Goal: Task Accomplishment & Management: Manage account settings

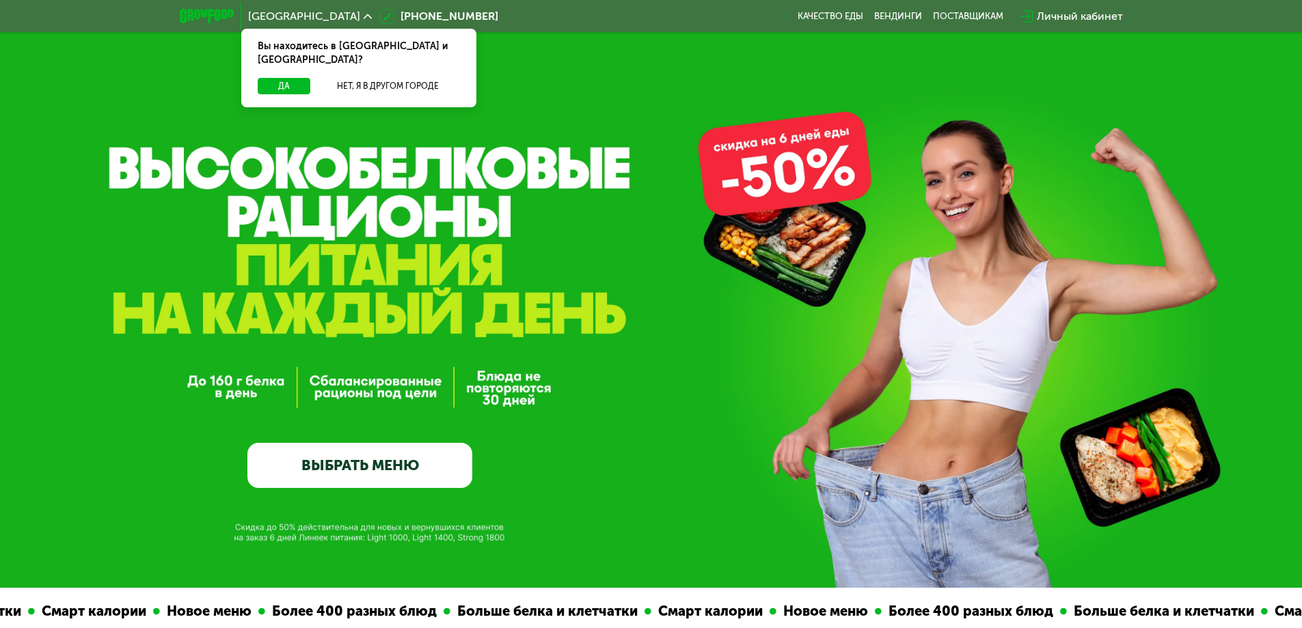
click at [1075, 17] on div "Личный кабинет" at bounding box center [1080, 16] width 86 height 16
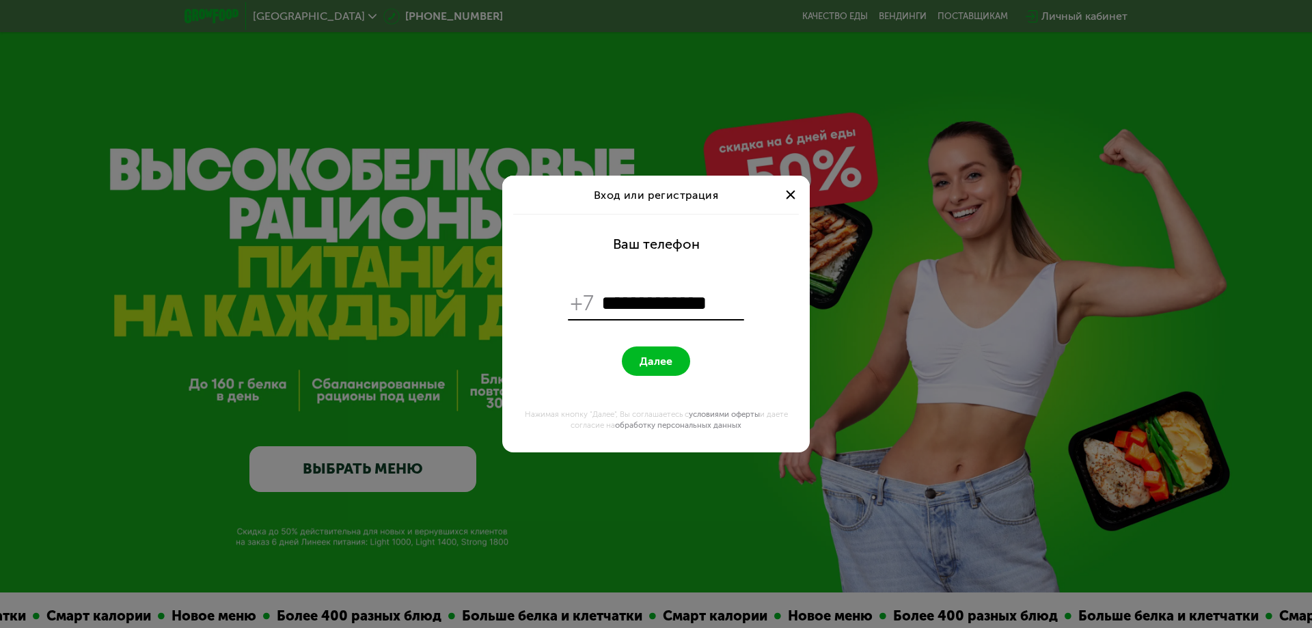
type input "**********"
click at [622, 347] on button "Далее" at bounding box center [656, 361] width 68 height 29
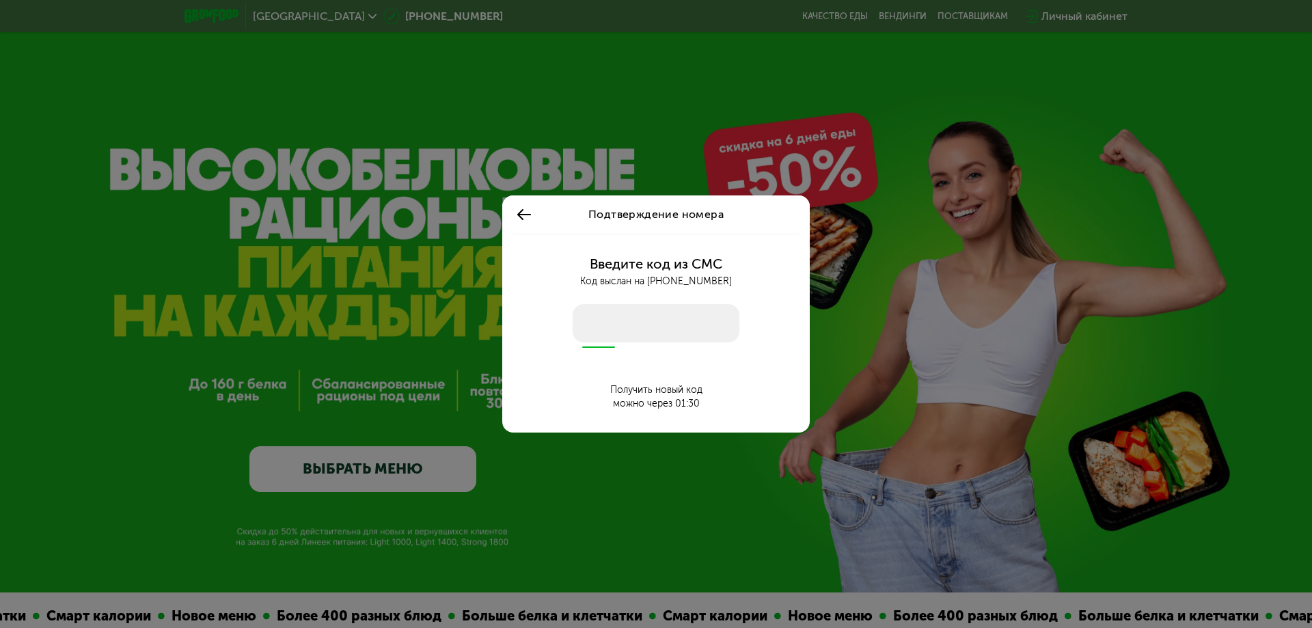
click at [645, 329] on input "number" at bounding box center [656, 323] width 167 height 38
type input "****"
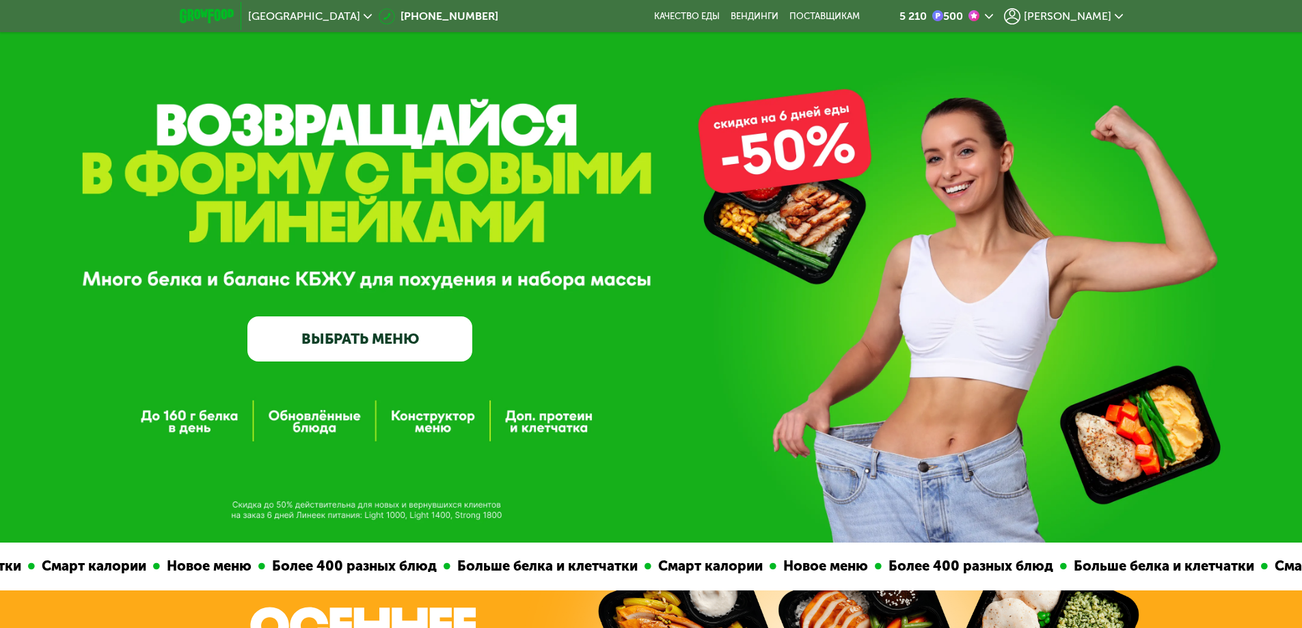
click at [1076, 18] on span "[PERSON_NAME]" at bounding box center [1067, 16] width 87 height 11
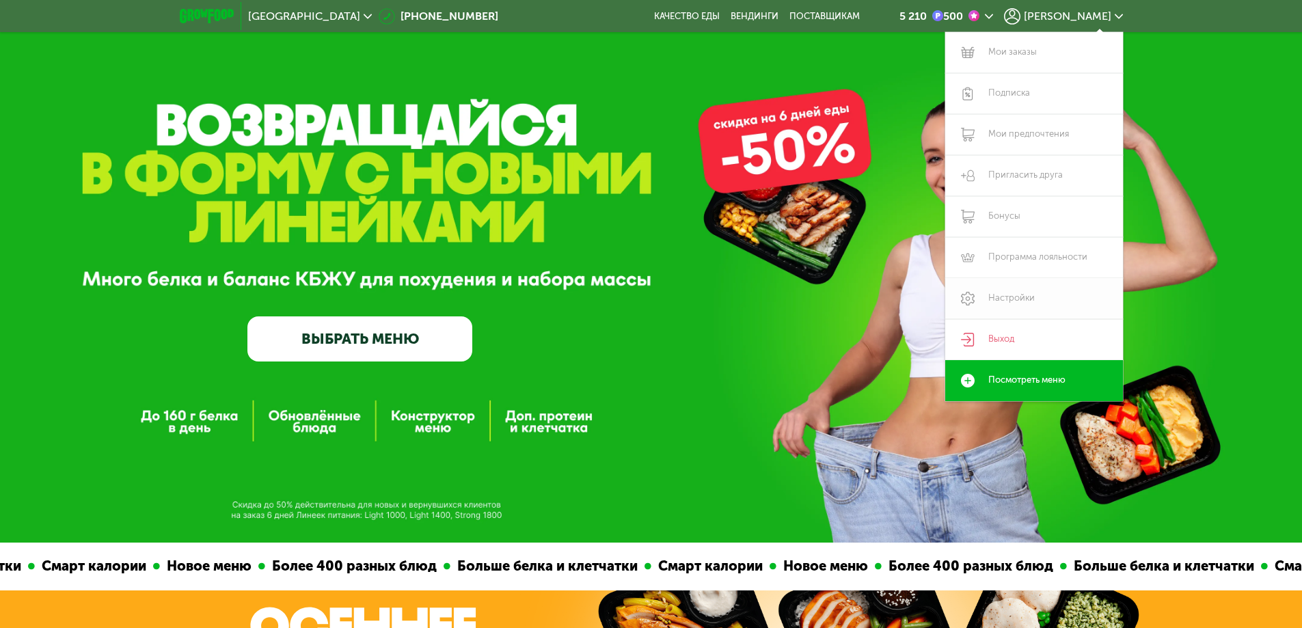
click at [990, 293] on link "Настройки" at bounding box center [1034, 298] width 178 height 41
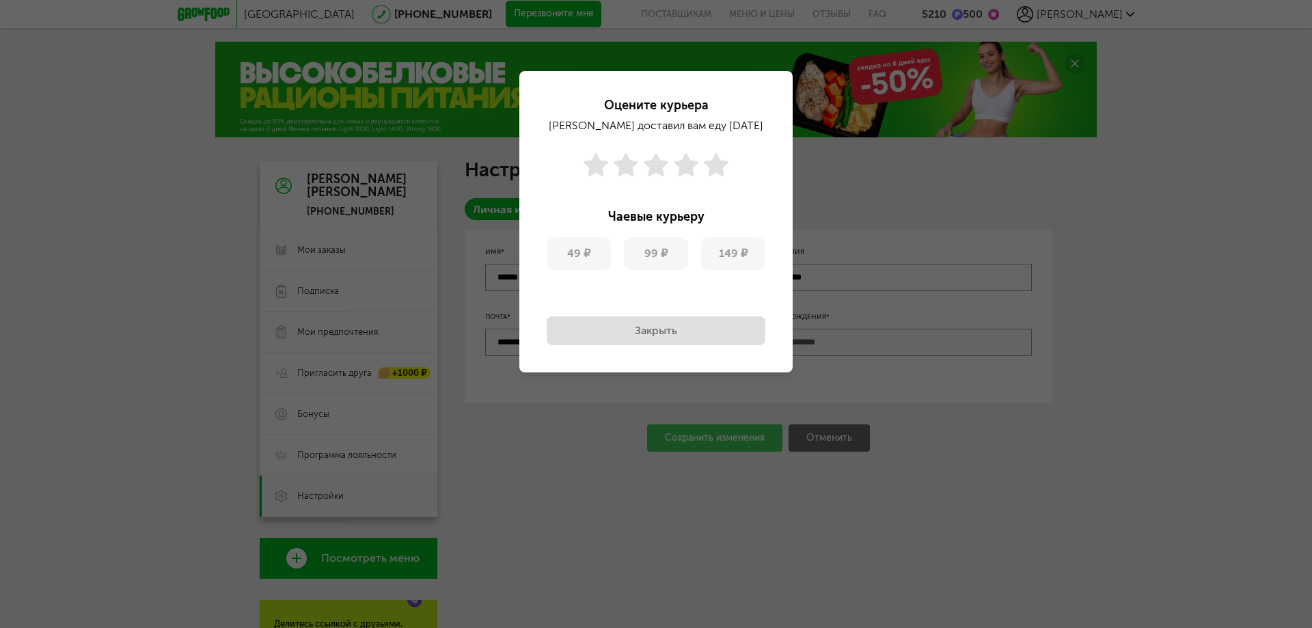
click at [1071, 251] on div "Оцените курьера [PERSON_NAME] доставил вам еду [DATE] Чаевые курьеру 49 ₽ 99 ₽ …" at bounding box center [656, 314] width 1312 height 628
click at [670, 338] on button "Закрыть" at bounding box center [656, 331] width 219 height 29
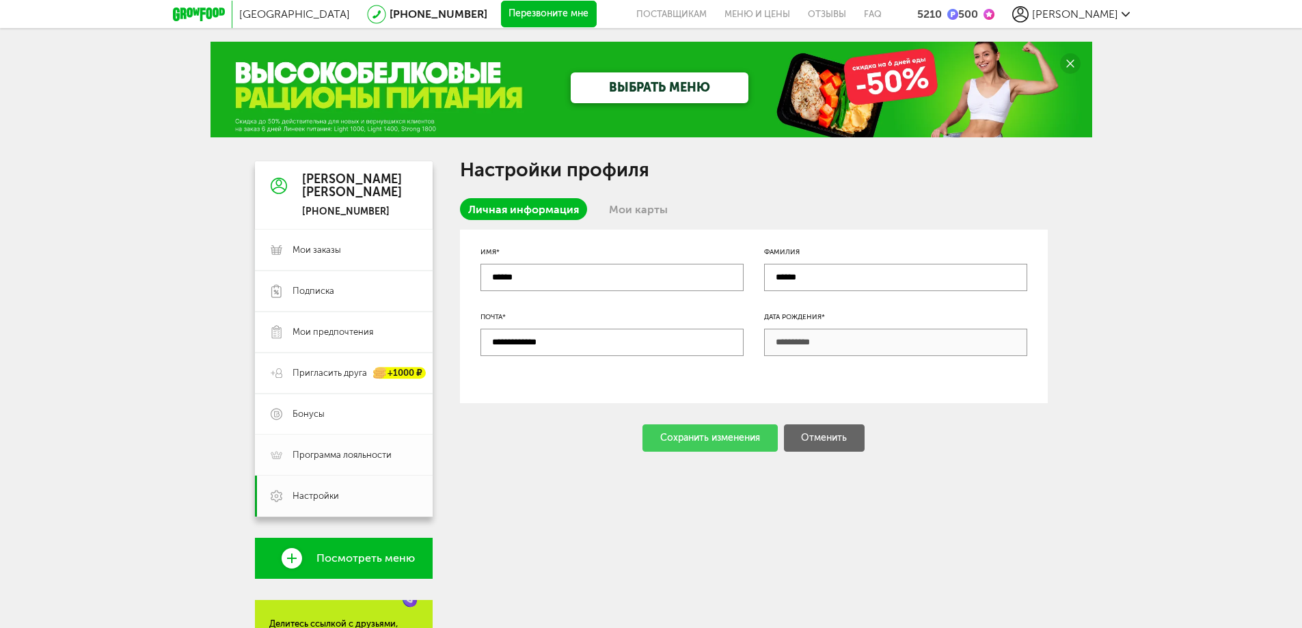
click at [321, 457] on span "Программа лояльности" at bounding box center [342, 455] width 99 height 12
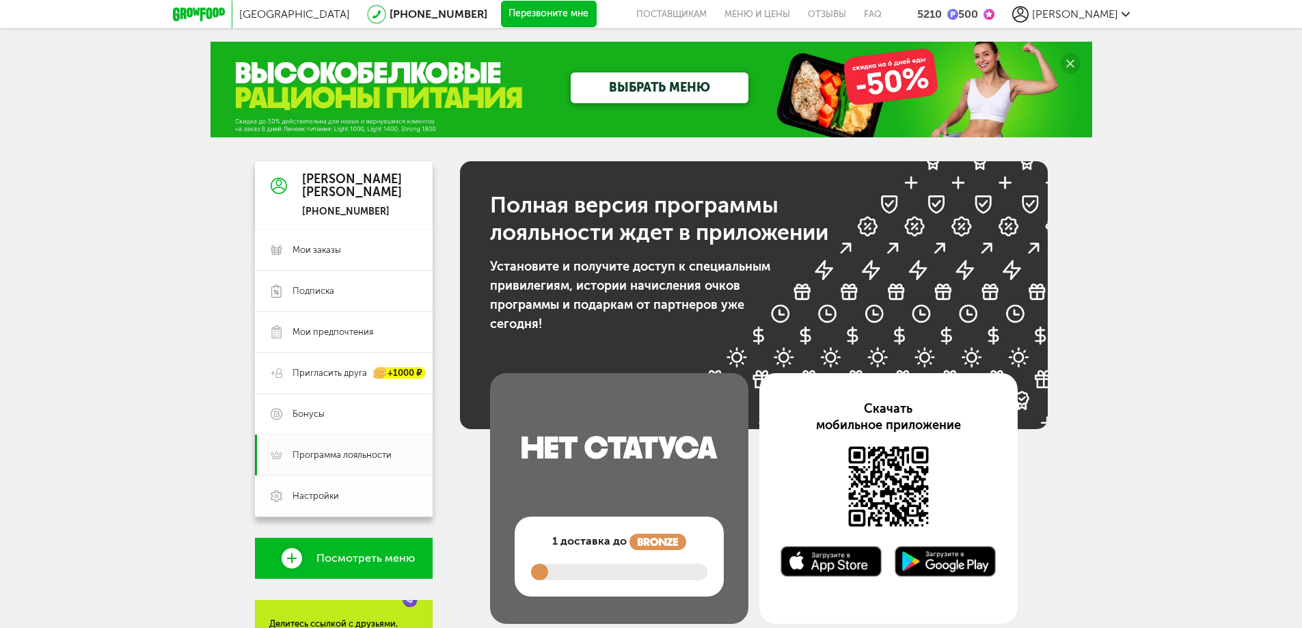
click at [314, 500] on span "Настройки" at bounding box center [316, 496] width 46 height 12
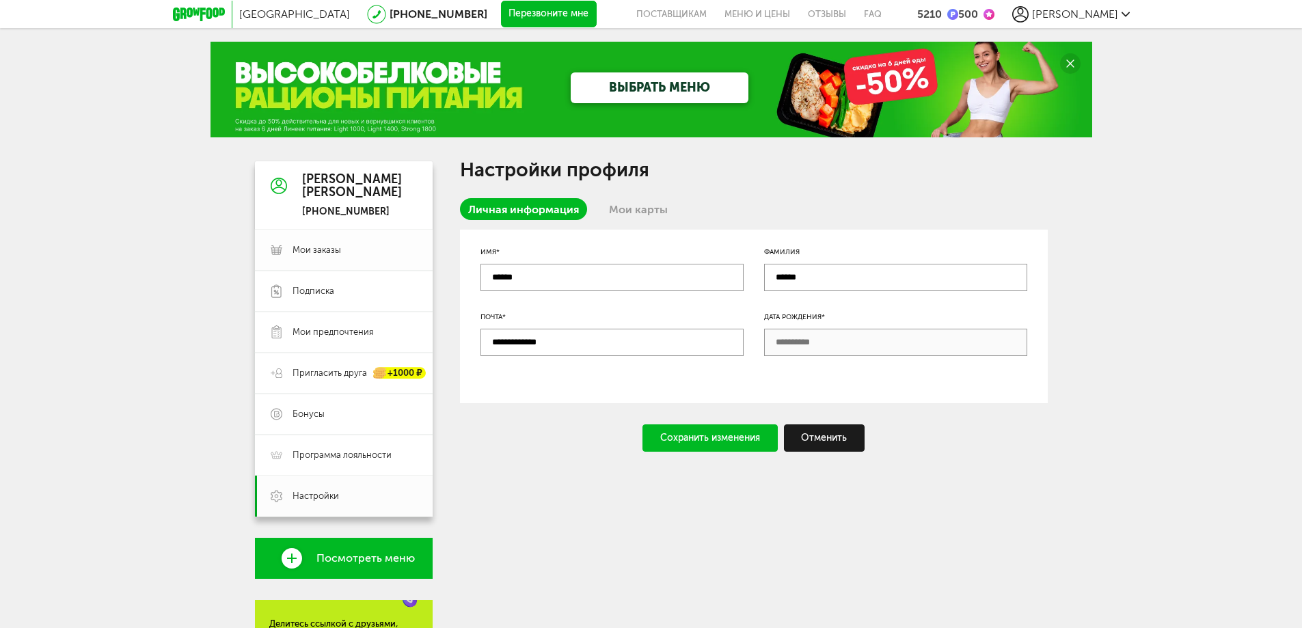
click at [317, 251] on span "Мои заказы" at bounding box center [317, 250] width 49 height 12
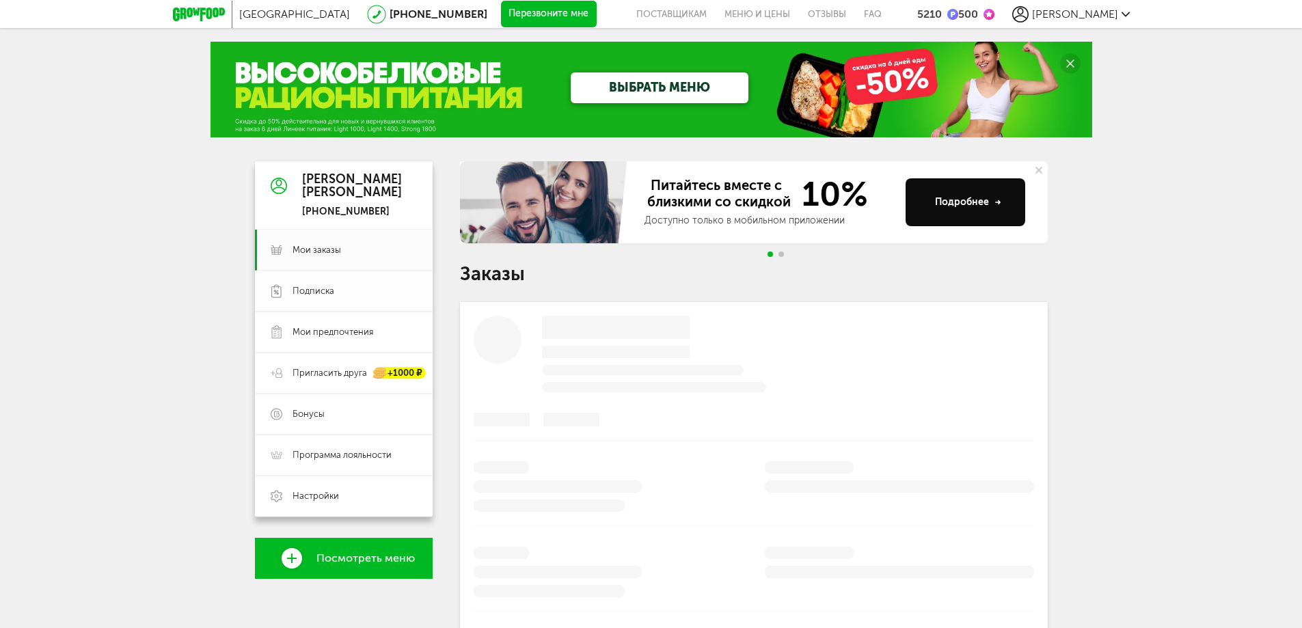
click at [317, 281] on link "Подписка" at bounding box center [344, 291] width 178 height 41
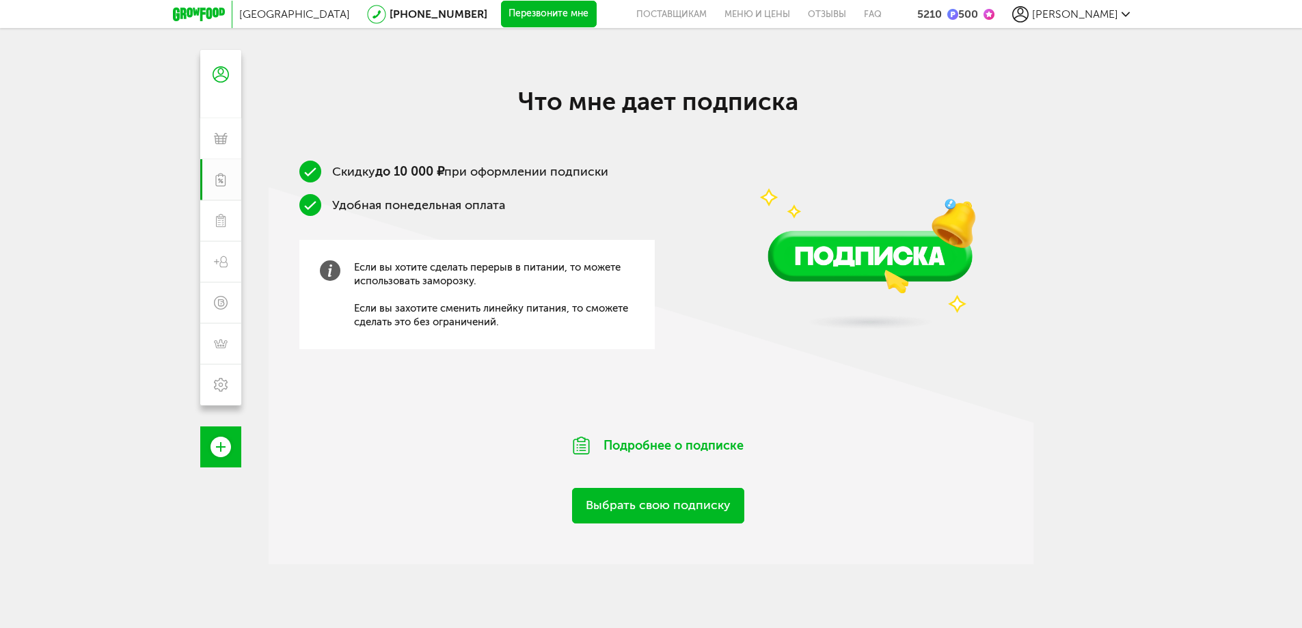
scroll to position [216, 0]
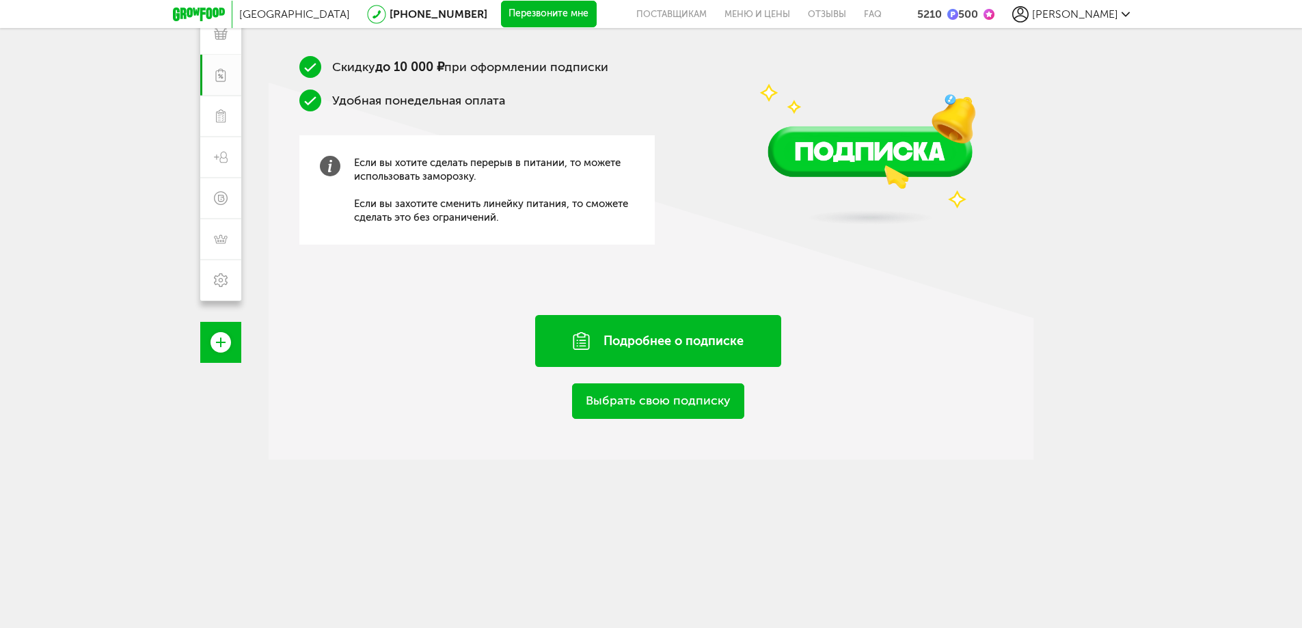
click at [633, 338] on div "Подробнее о подписке" at bounding box center [658, 341] width 246 height 52
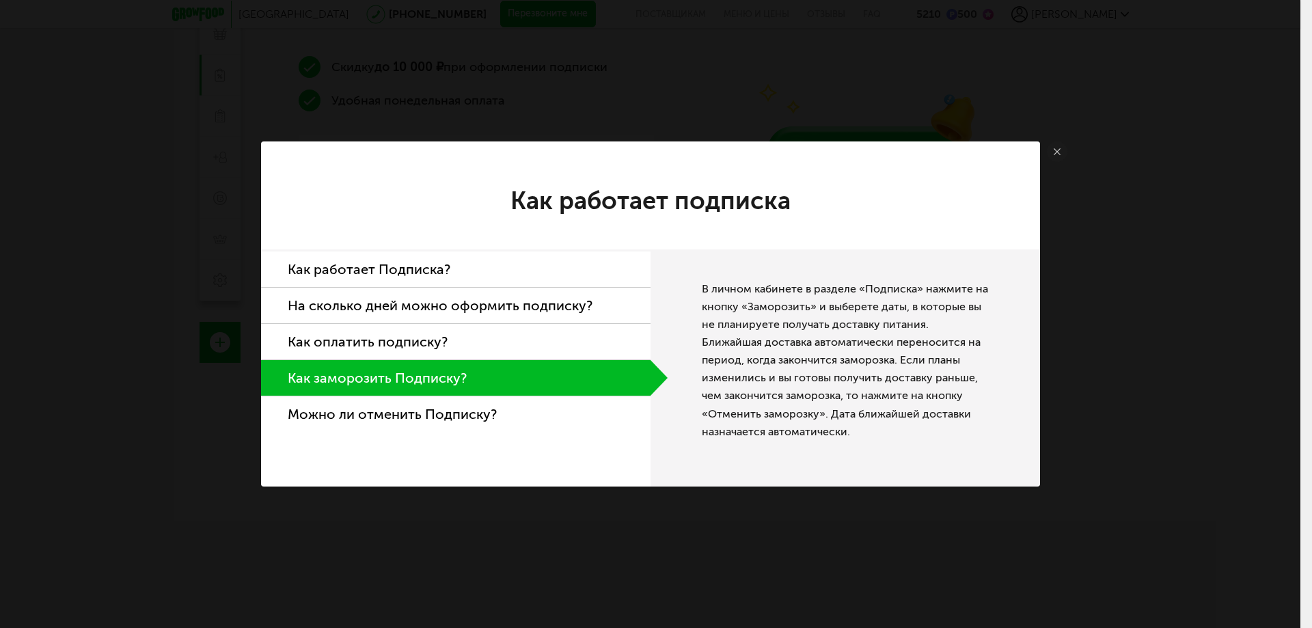
click at [102, 306] on div "Как работает подписка Как работает Подписка? На сколько дней можно оформить под…" at bounding box center [650, 314] width 1301 height 628
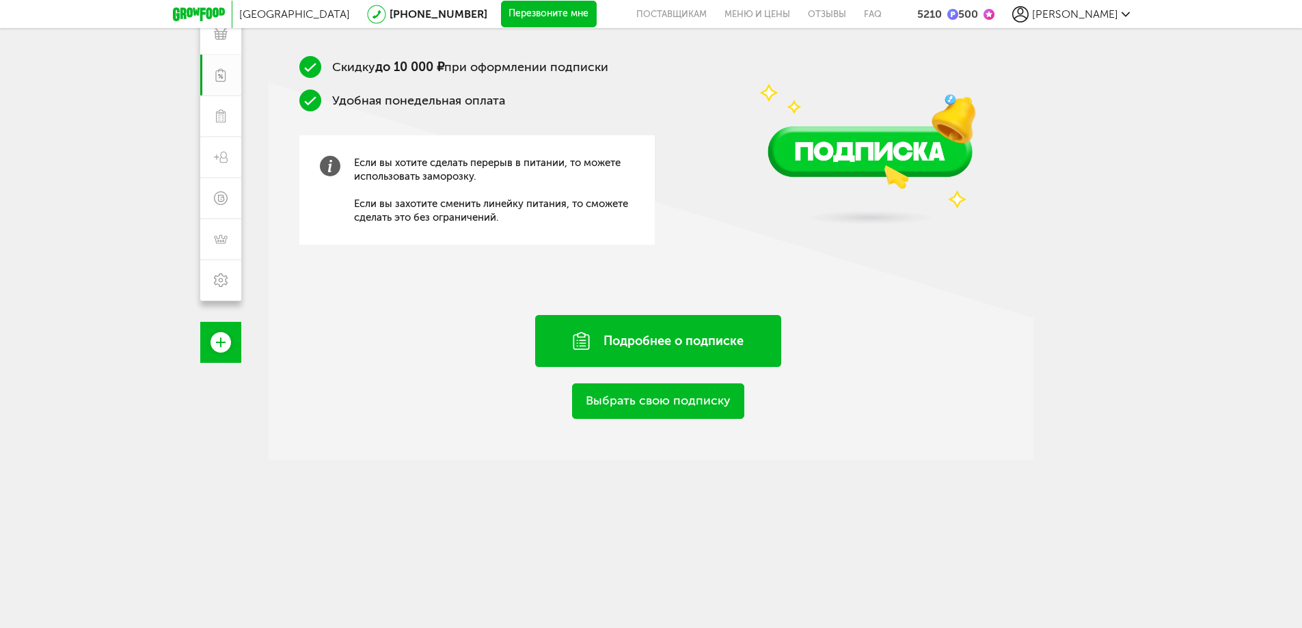
click at [639, 338] on div "Подробнее о подписке" at bounding box center [658, 341] width 246 height 52
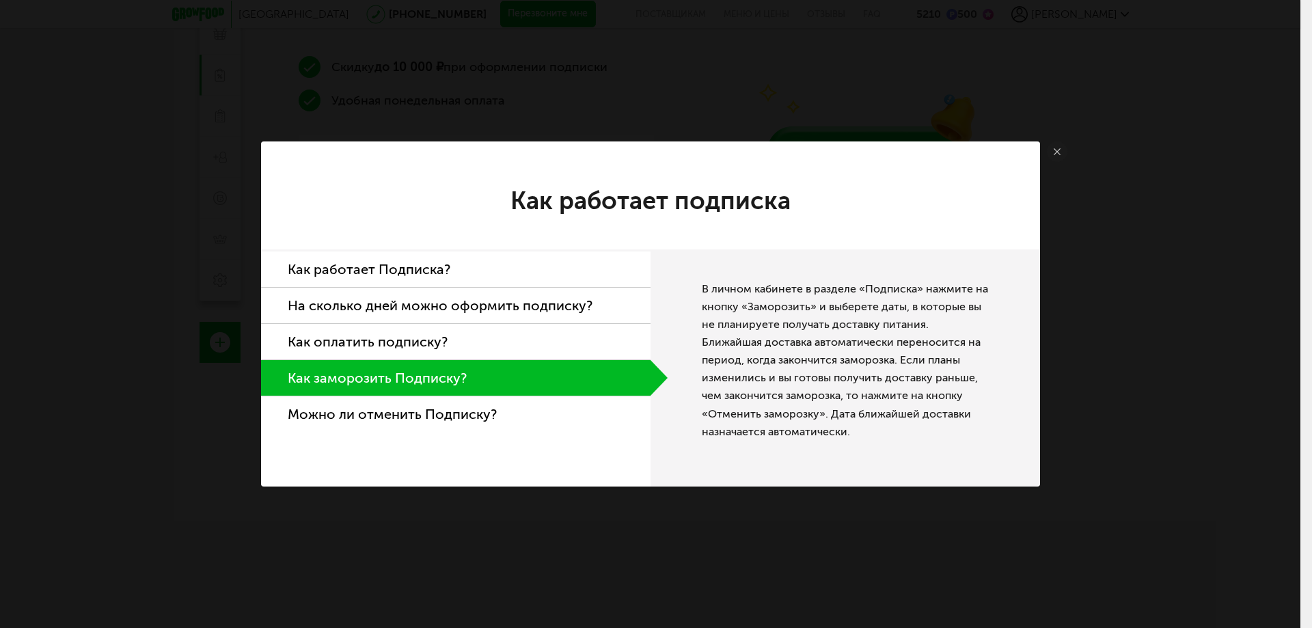
click at [378, 415] on li "Можно ли отменить Подписку?" at bounding box center [456, 414] width 390 height 36
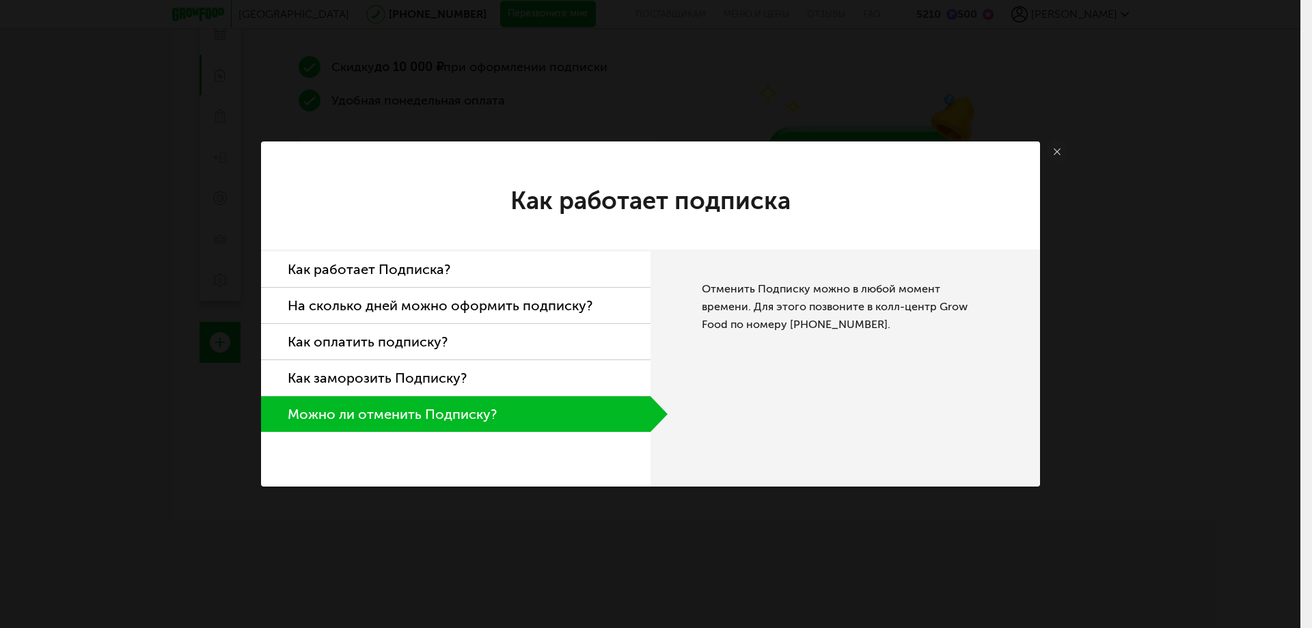
click at [44, 310] on div "Как работает подписка Как работает Подписка? На сколько дней можно оформить под…" at bounding box center [650, 314] width 1301 height 628
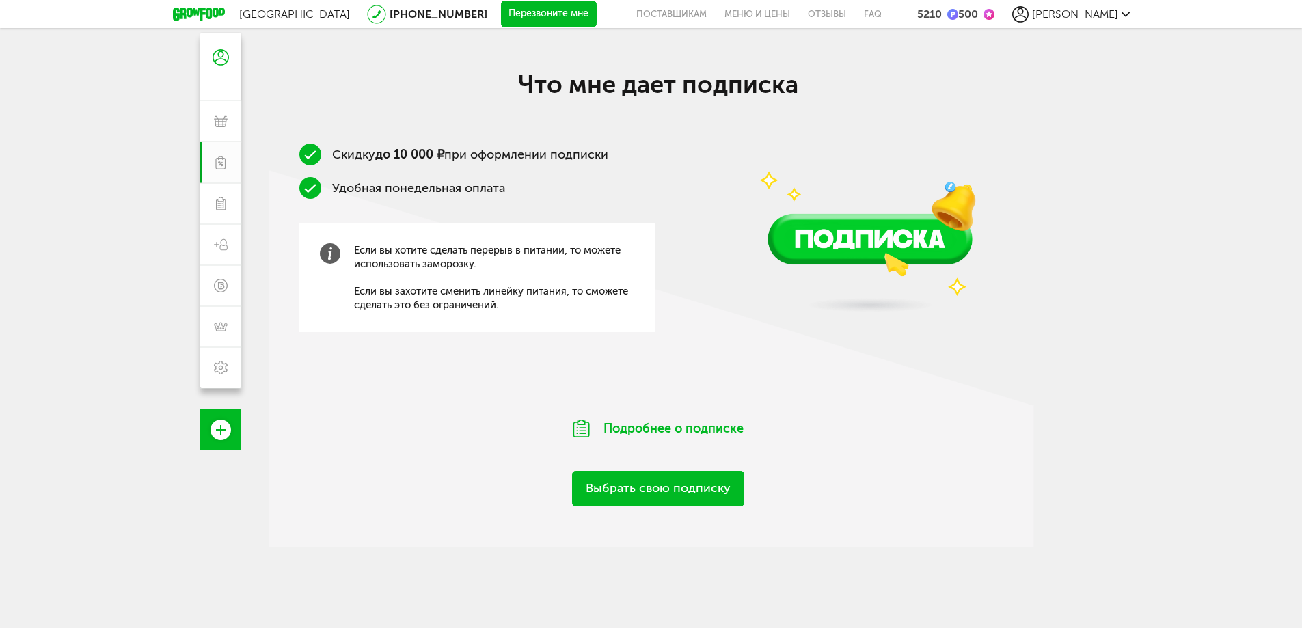
scroll to position [0, 0]
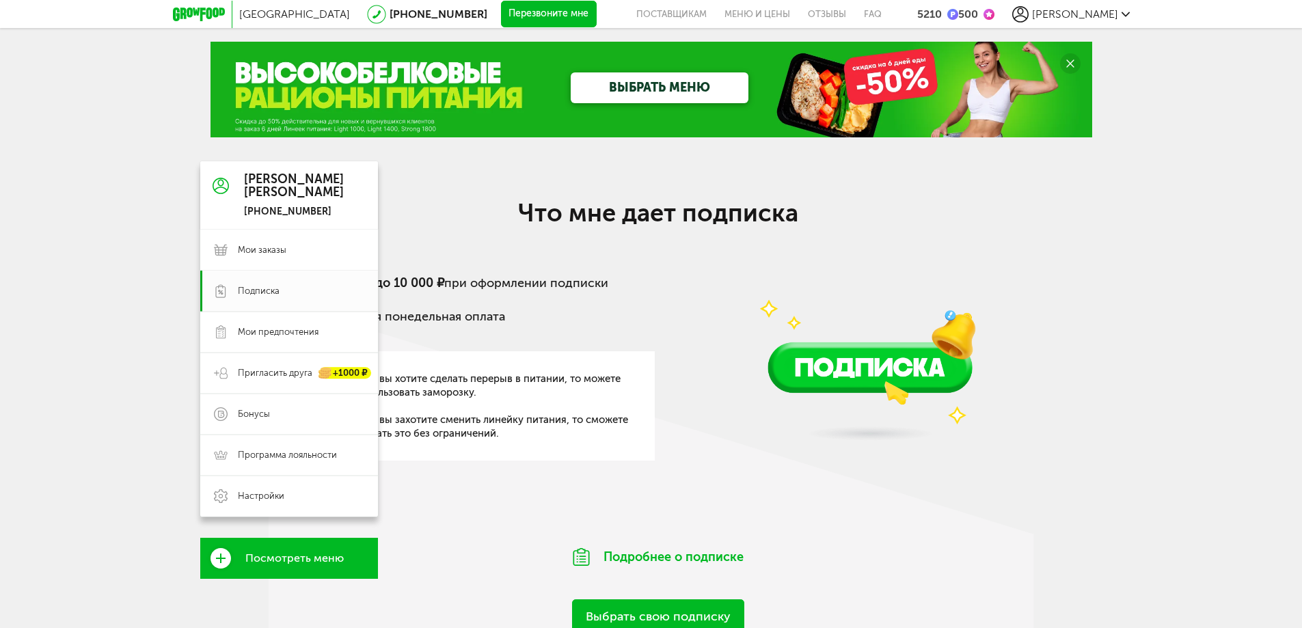
click at [221, 174] on icon at bounding box center [221, 186] width 16 height 103
click at [257, 502] on span "Настройки" at bounding box center [261, 496] width 46 height 12
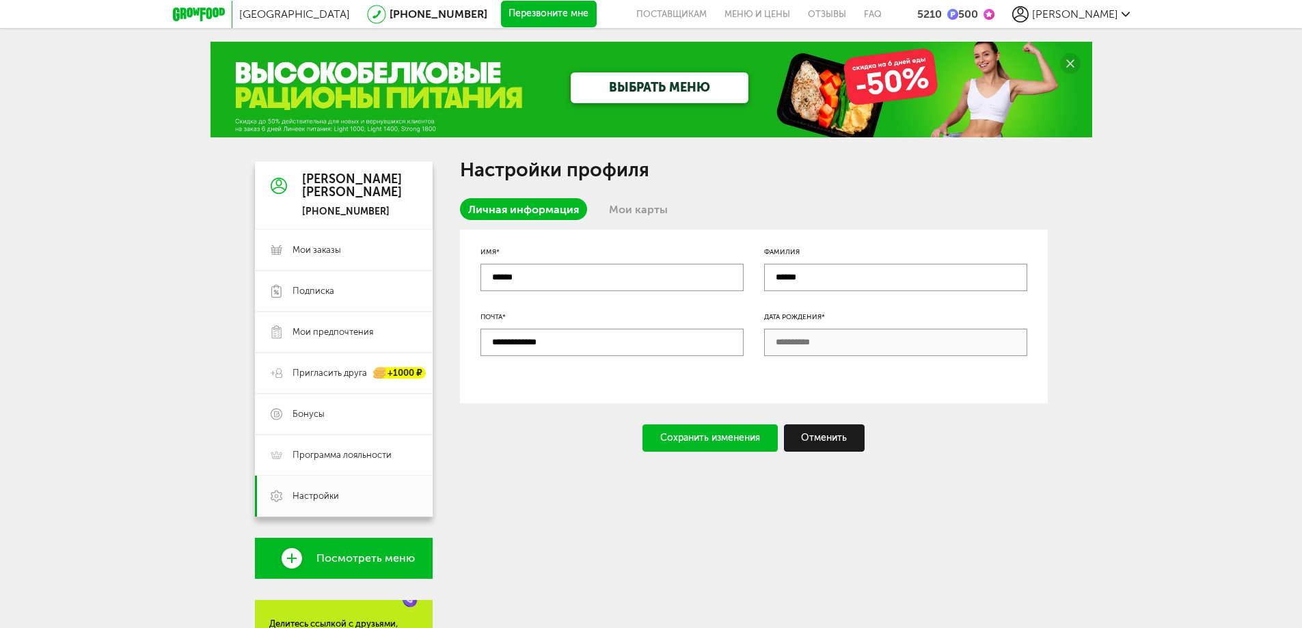
click at [641, 213] on link "Мои карты" at bounding box center [638, 209] width 75 height 22
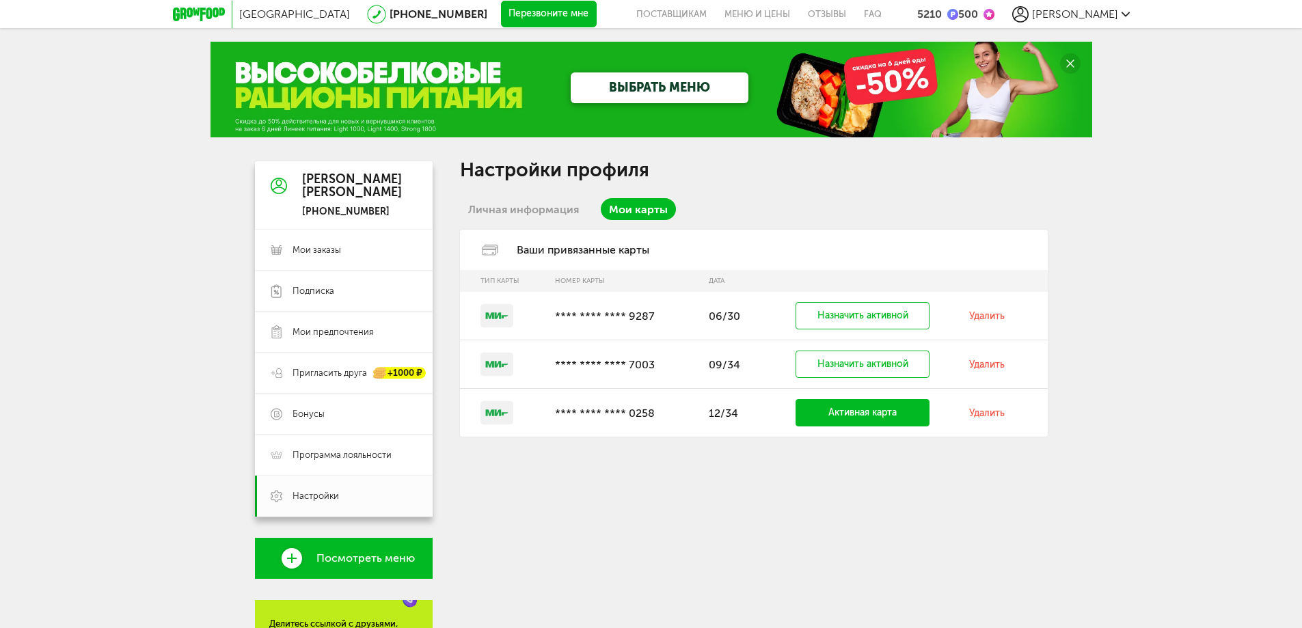
click at [878, 412] on link "Активная карта" at bounding box center [863, 412] width 134 height 27
click at [995, 364] on link "Удалить" at bounding box center [987, 365] width 36 height 12
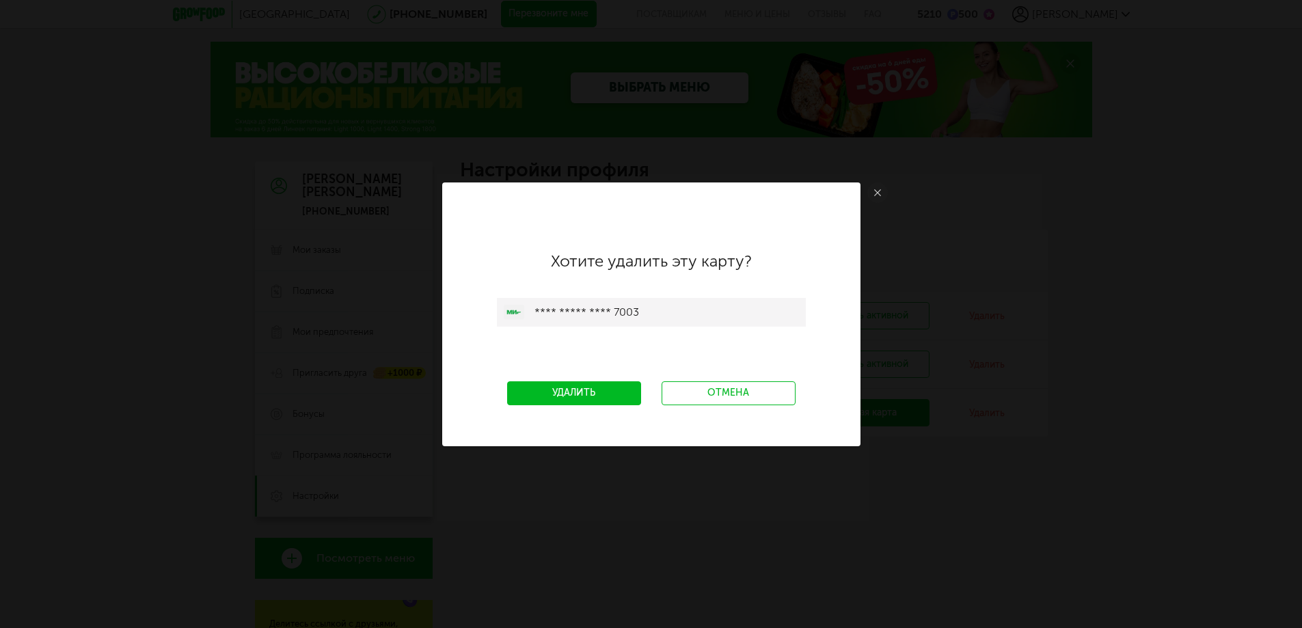
click at [607, 388] on link "Удалить" at bounding box center [574, 393] width 134 height 24
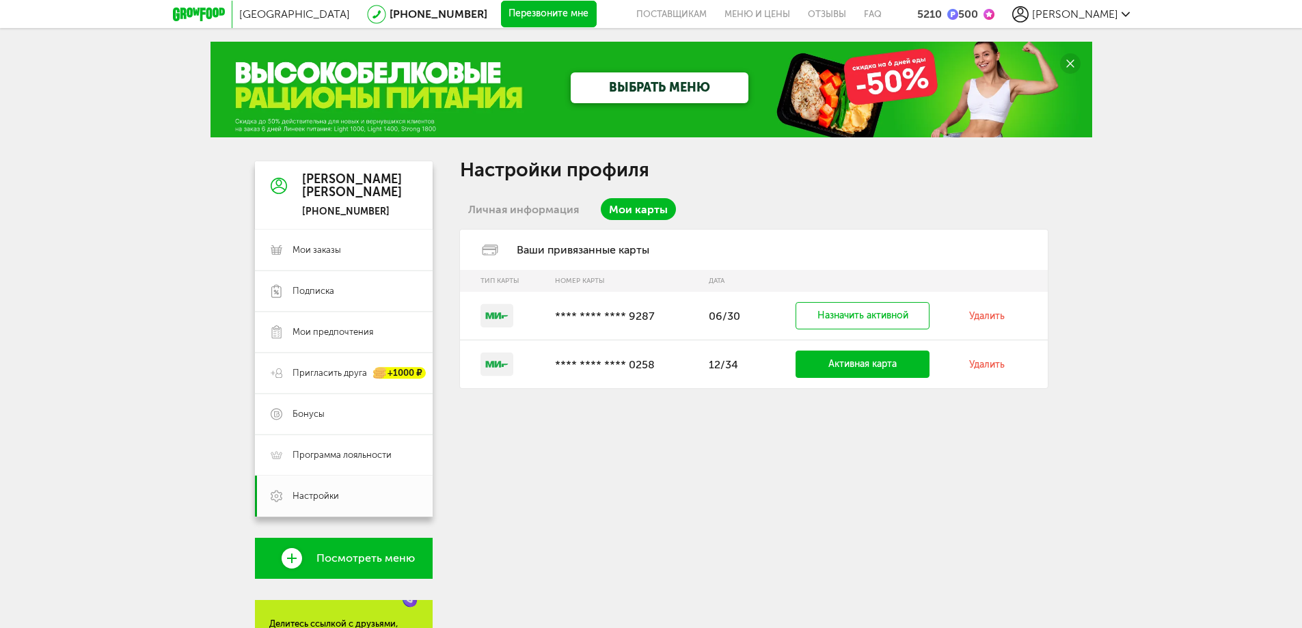
click at [981, 313] on link "Удалить" at bounding box center [987, 316] width 36 height 12
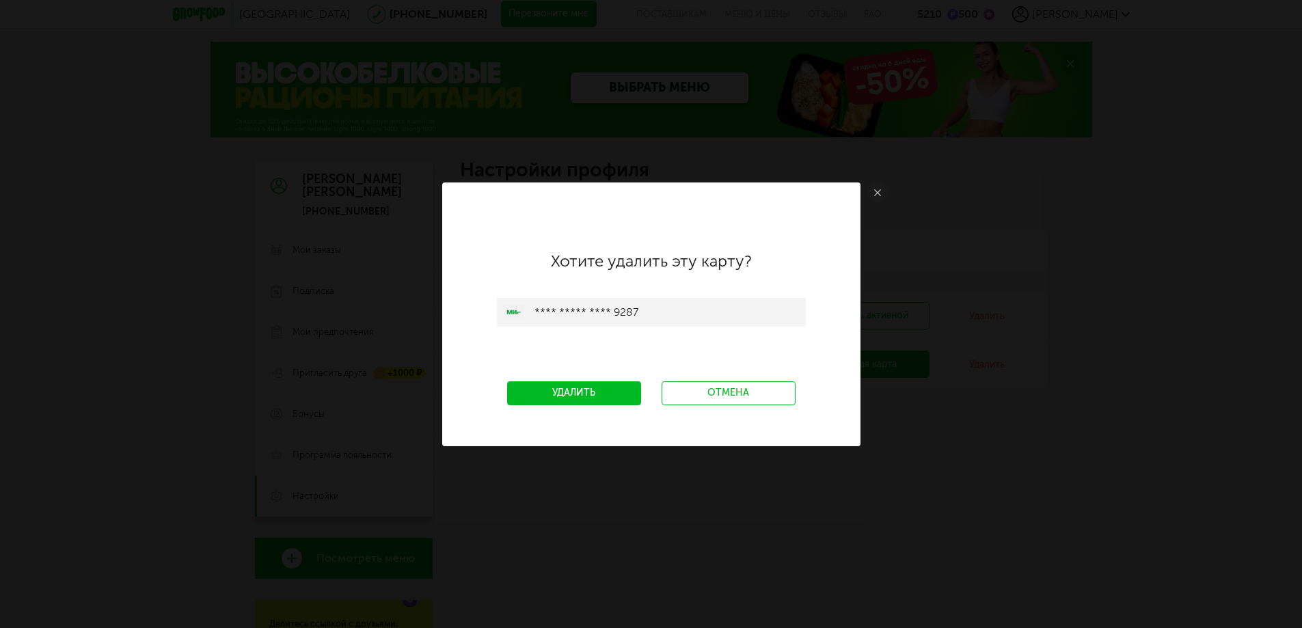
click at [550, 399] on link "Удалить" at bounding box center [574, 393] width 134 height 24
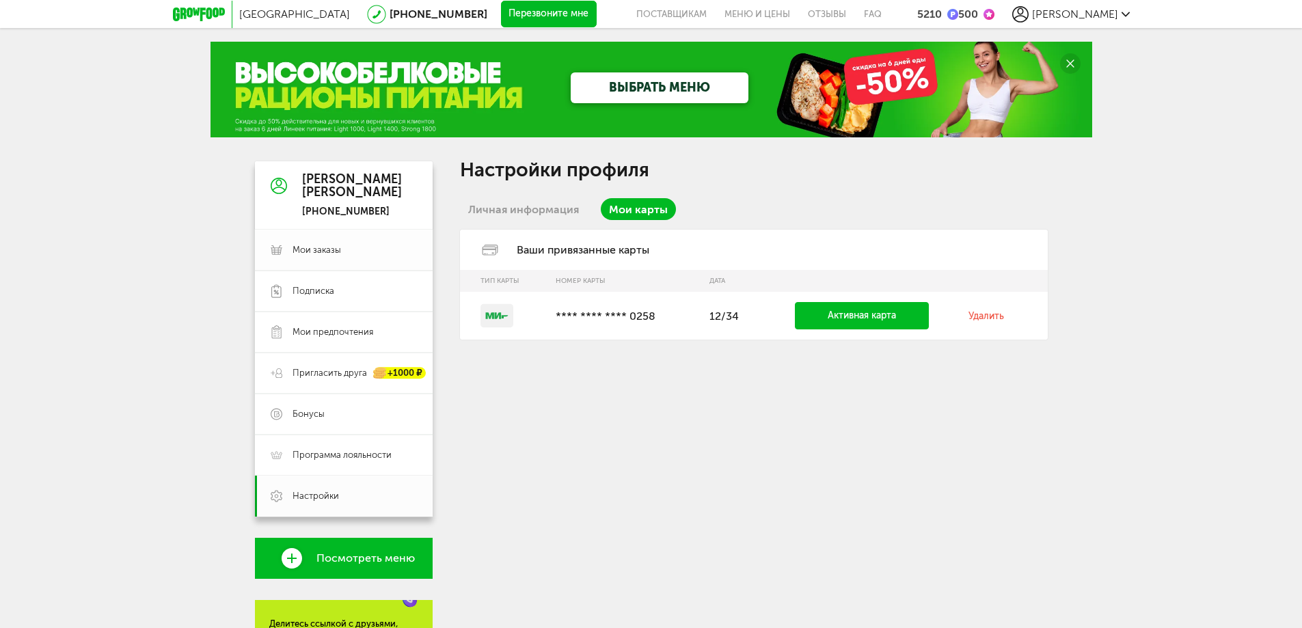
click at [324, 247] on span "Мои заказы" at bounding box center [317, 250] width 49 height 12
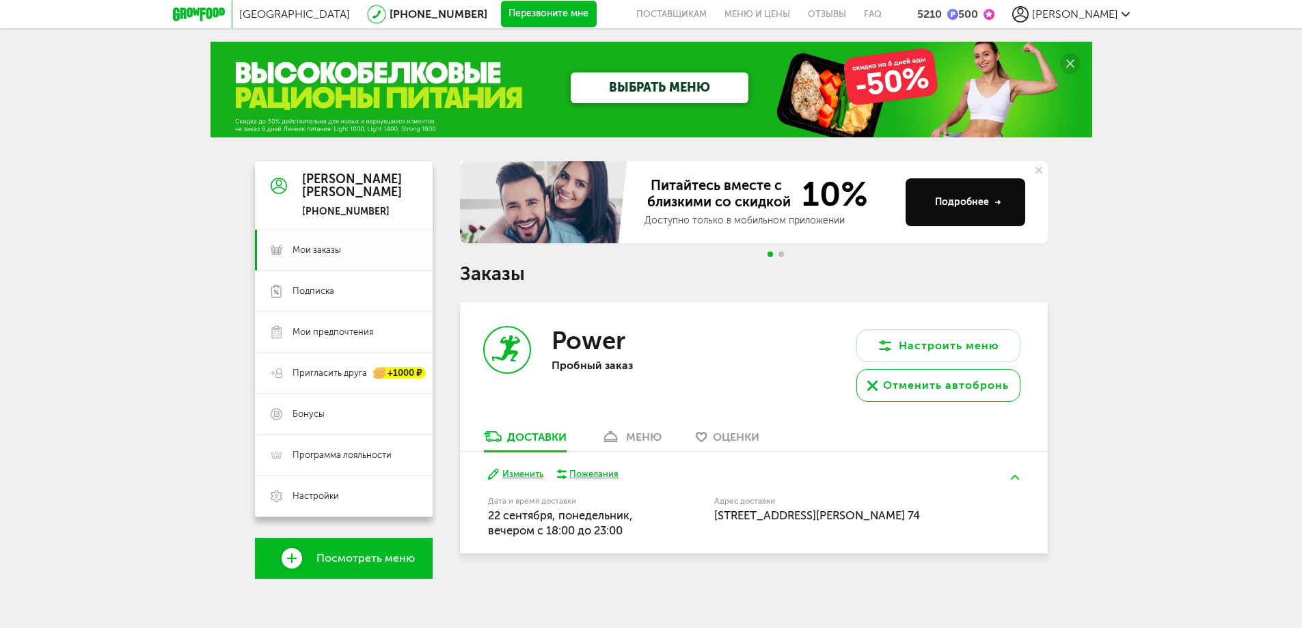
click at [898, 390] on div "Отменить автобронь" at bounding box center [946, 385] width 126 height 16
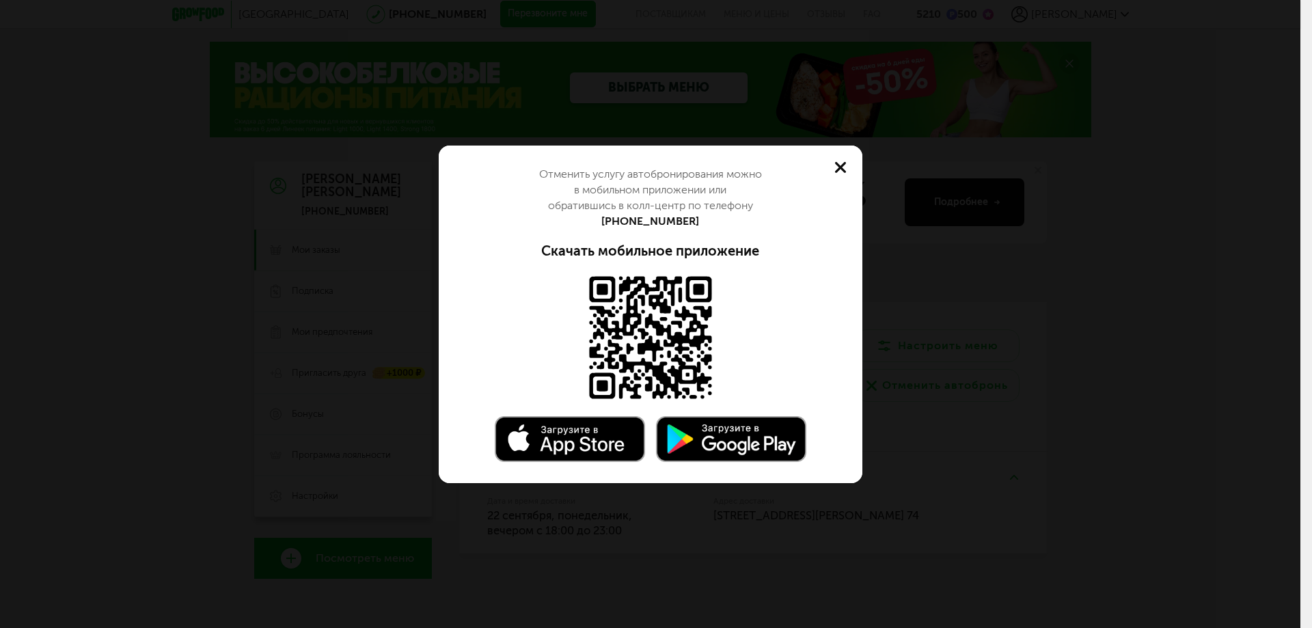
click at [833, 169] on button at bounding box center [841, 168] width 44 height 44
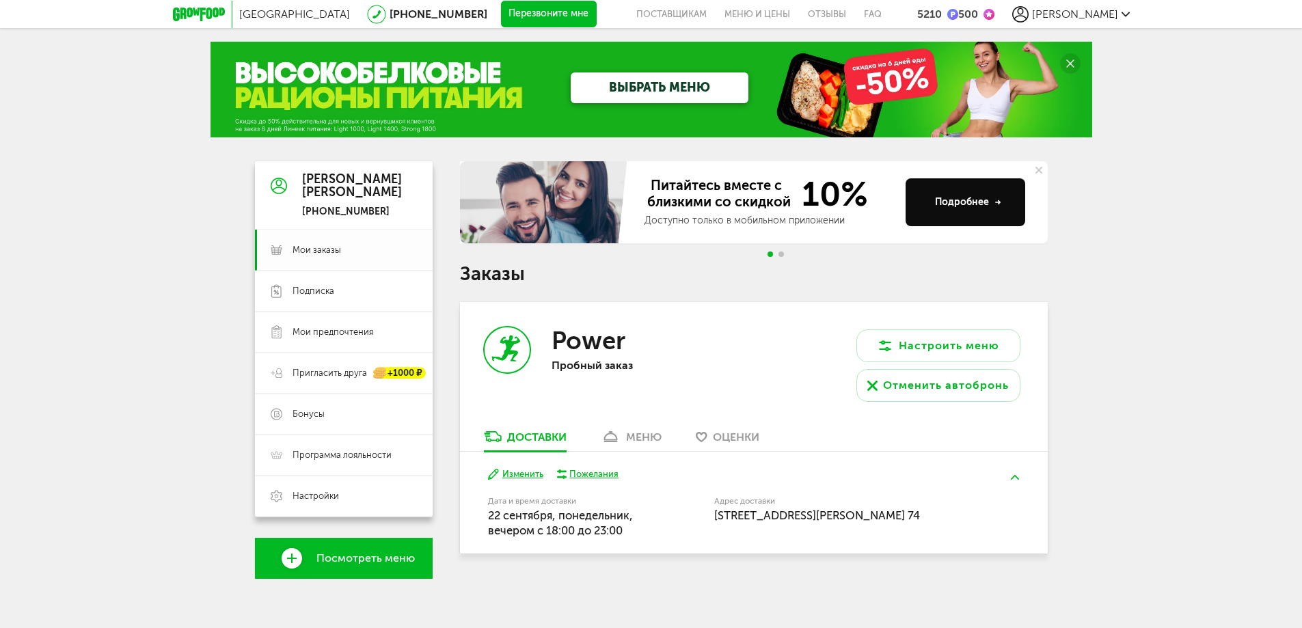
click at [369, 252] on span "Мои заказы" at bounding box center [355, 250] width 124 height 12
click at [904, 381] on div "Отменить автобронь" at bounding box center [946, 385] width 126 height 16
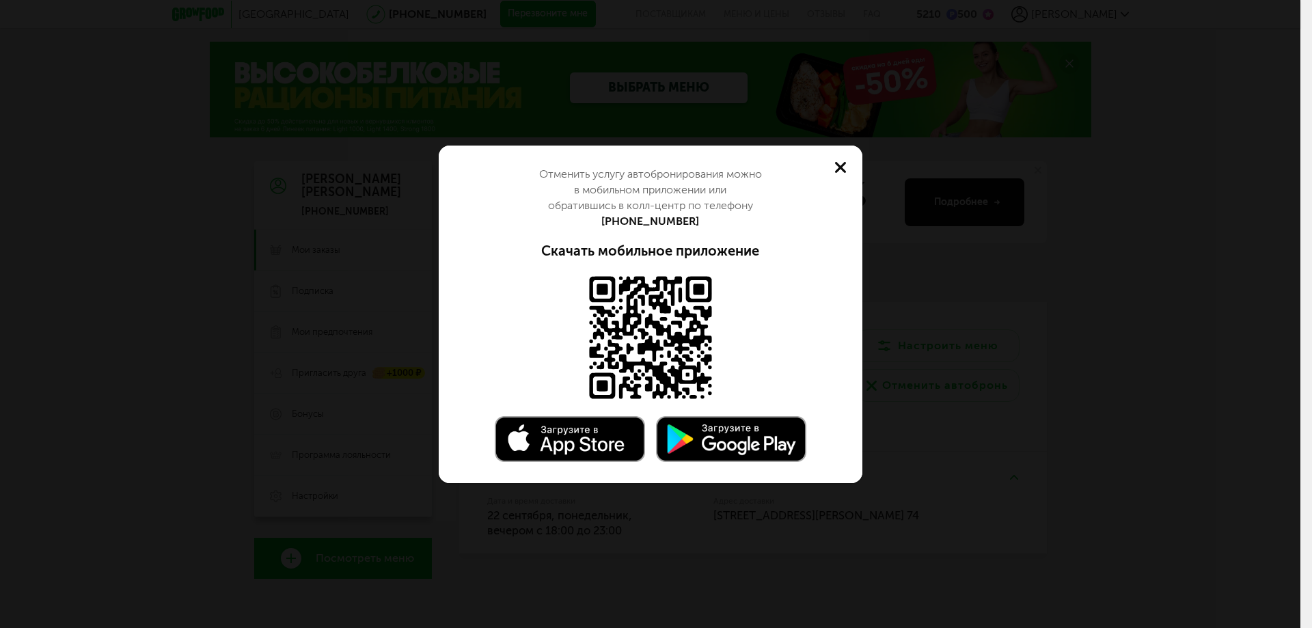
click at [1059, 329] on div "Отменить услугу автобронирования можно в мобильном приложении или обратившись в…" at bounding box center [650, 314] width 1301 height 628
